Goal: Find contact information: Find contact information

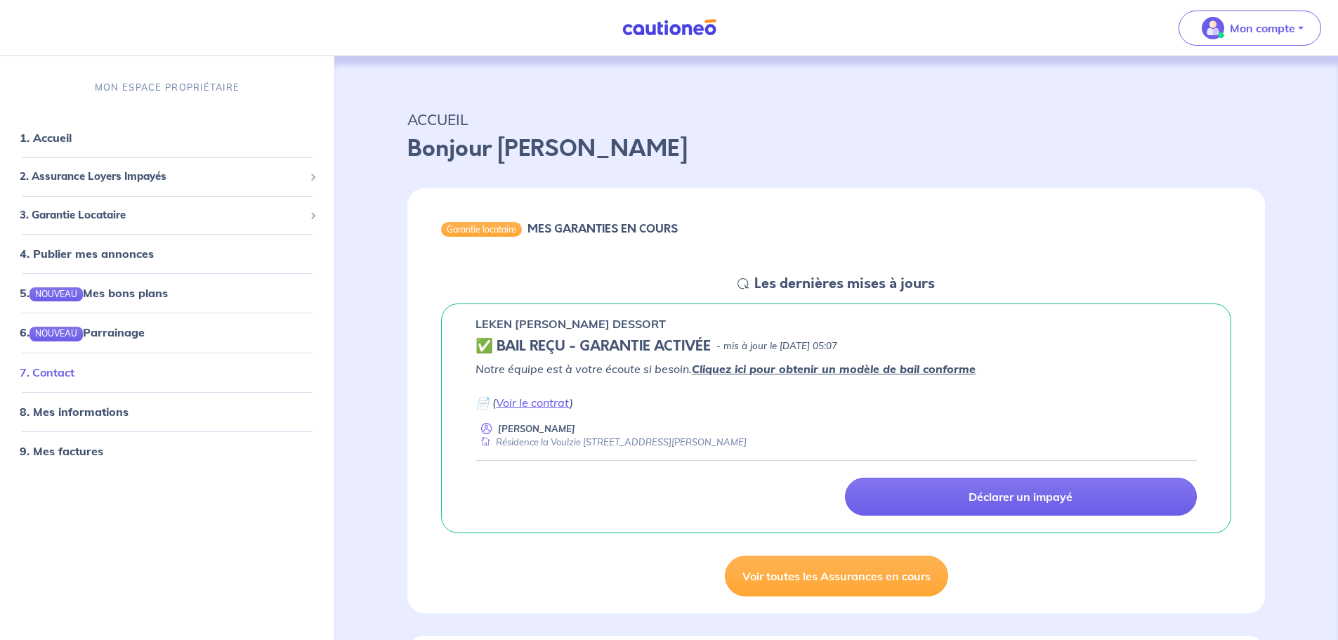
click at [60, 376] on link "7. Contact" at bounding box center [47, 372] width 55 height 14
click at [58, 373] on link "7. Contact" at bounding box center [47, 372] width 55 height 14
click at [67, 372] on link "7. Contact" at bounding box center [47, 372] width 55 height 14
